Goal: Transaction & Acquisition: Purchase product/service

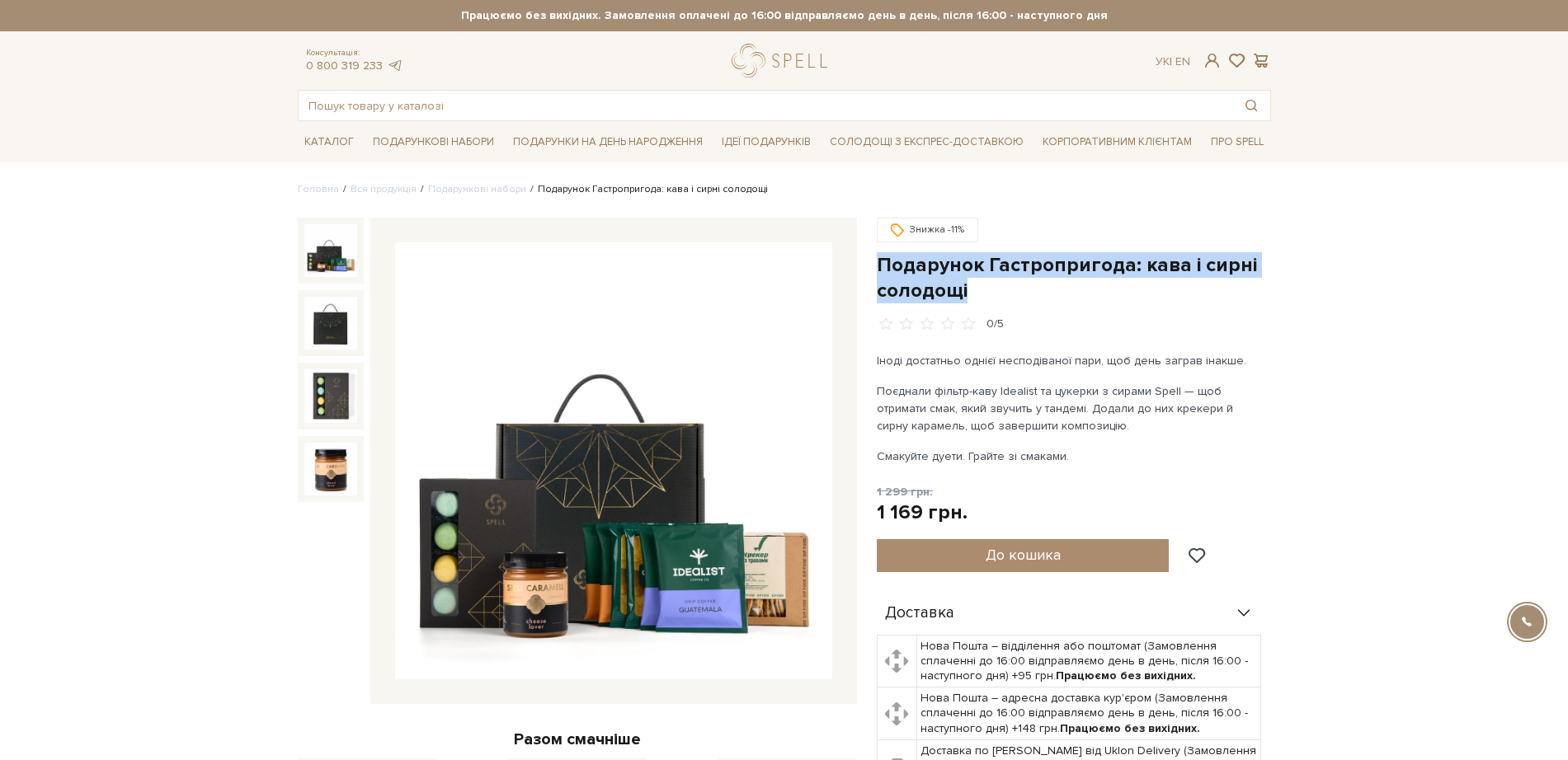
drag, startPoint x: 969, startPoint y: 293, endPoint x: 877, endPoint y: 254, distance: 99.9
click at [877, 254] on h1 "Подарунок Гастропригода: кава і сирні солодощі" at bounding box center [1073, 278] width 394 height 51
copy h1 "Подарунок Гастропригода: кава і сирні солодощі"
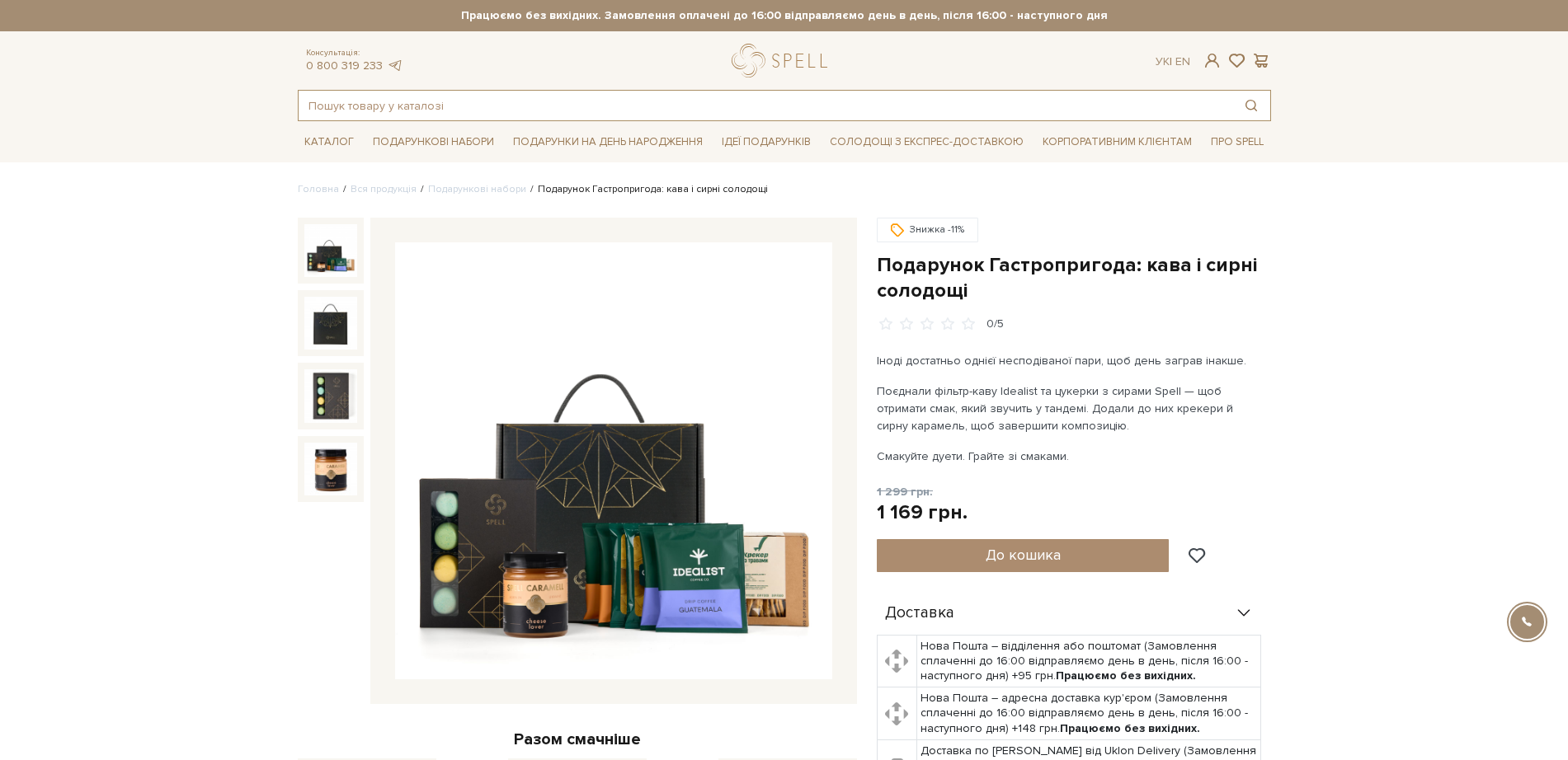
click at [370, 102] on input "text" at bounding box center [765, 105] width 934 height 30
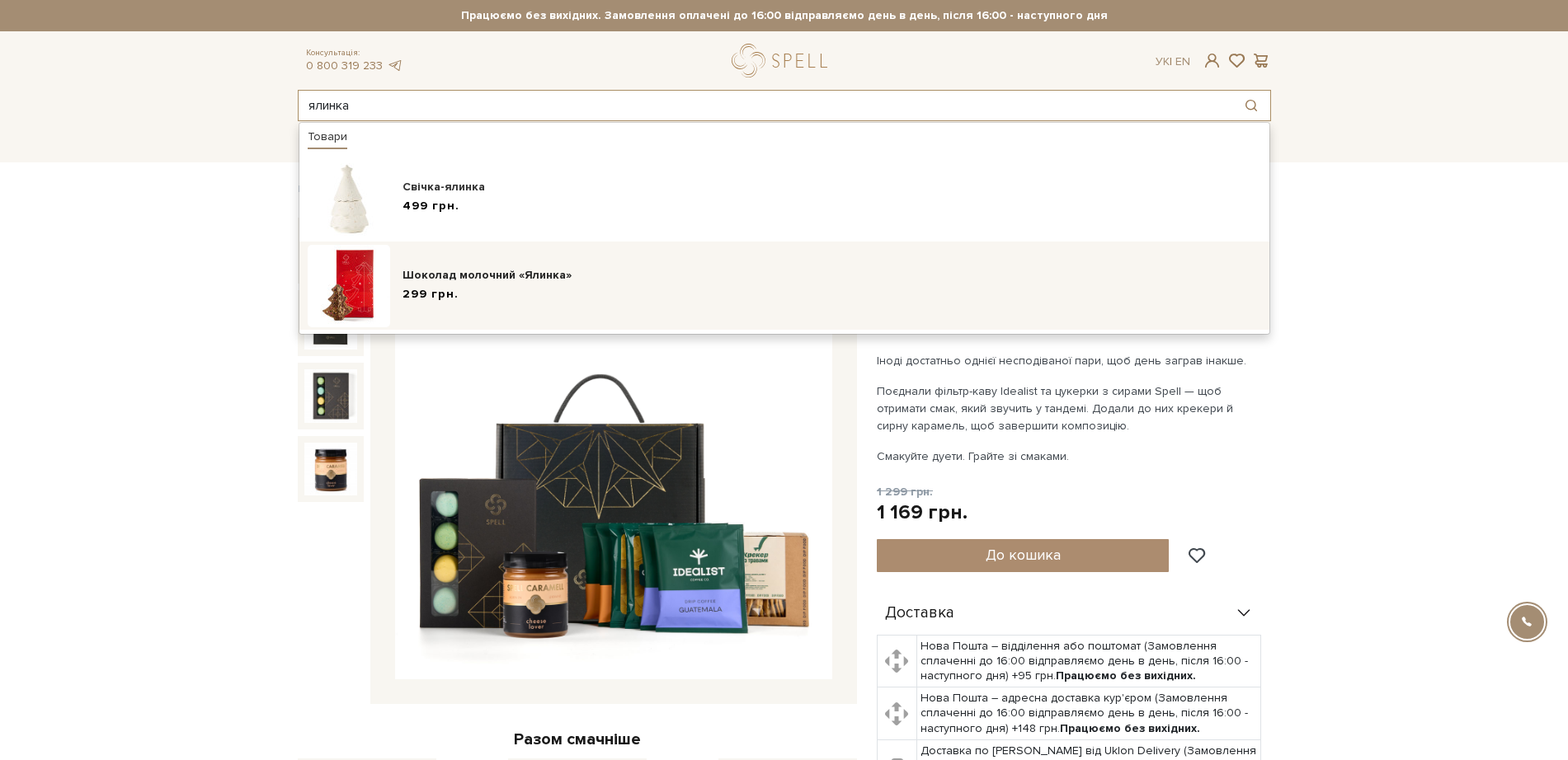
type input "ялинка"
